Goal: Complete application form

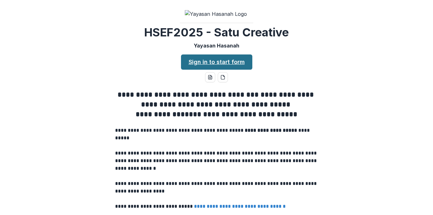
click at [221, 70] on link "Sign in to start form" at bounding box center [216, 62] width 71 height 15
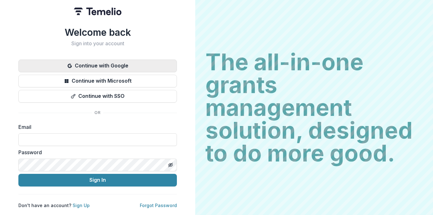
click at [118, 64] on button "Continue with Google" at bounding box center [97, 66] width 159 height 13
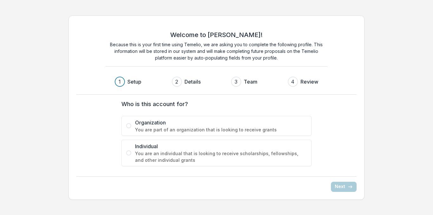
click at [129, 127] on span at bounding box center [128, 125] width 5 height 5
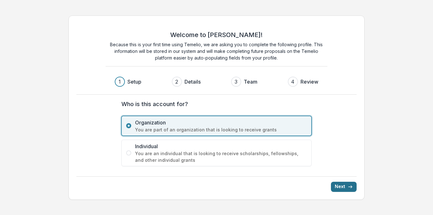
click at [340, 187] on button "Next" at bounding box center [344, 187] width 26 height 10
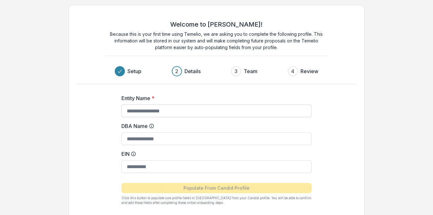
click at [181, 110] on input "Entity Name *" at bounding box center [216, 111] width 190 height 13
click at [153, 138] on input "DBA Name" at bounding box center [216, 139] width 190 height 13
click at [145, 168] on input "EIN" at bounding box center [216, 166] width 190 height 13
click at [194, 73] on h3 "Details" at bounding box center [193, 72] width 16 height 8
click at [177, 73] on div "2" at bounding box center [176, 72] width 3 height 8
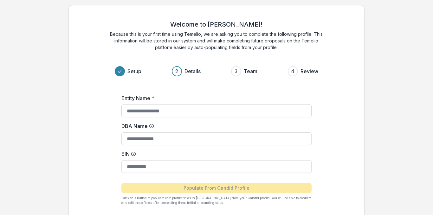
click at [172, 110] on input "Entity Name *" at bounding box center [216, 111] width 190 height 13
type input "*"
type input "**********"
click at [157, 142] on input "DBA Name" at bounding box center [216, 139] width 190 height 13
click at [164, 161] on input "EIN" at bounding box center [216, 166] width 190 height 13
